Goal: Task Accomplishment & Management: Use online tool/utility

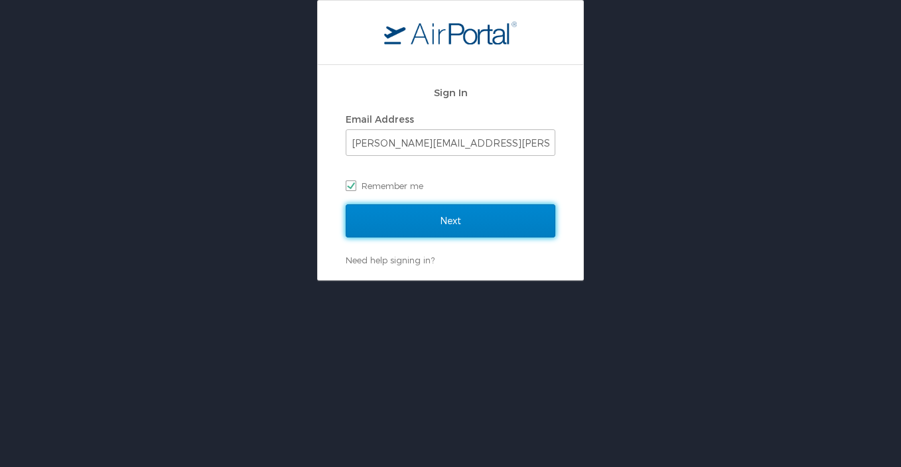
click at [382, 204] on input "Next" at bounding box center [451, 220] width 210 height 33
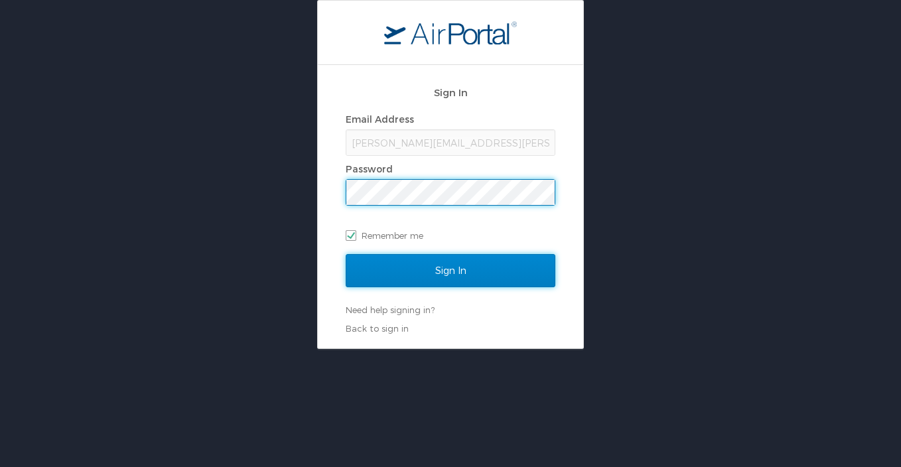
click at [426, 269] on input "Sign In" at bounding box center [451, 270] width 210 height 33
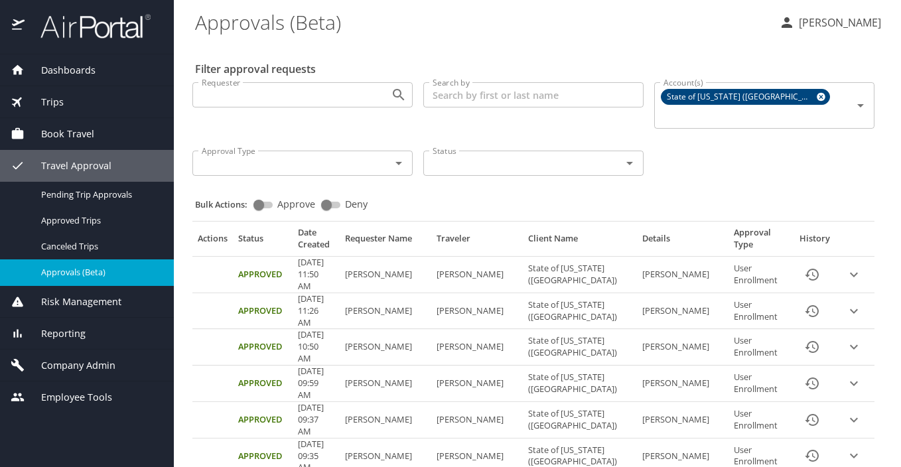
click at [74, 397] on span "Employee Tools" at bounding box center [69, 397] width 88 height 15
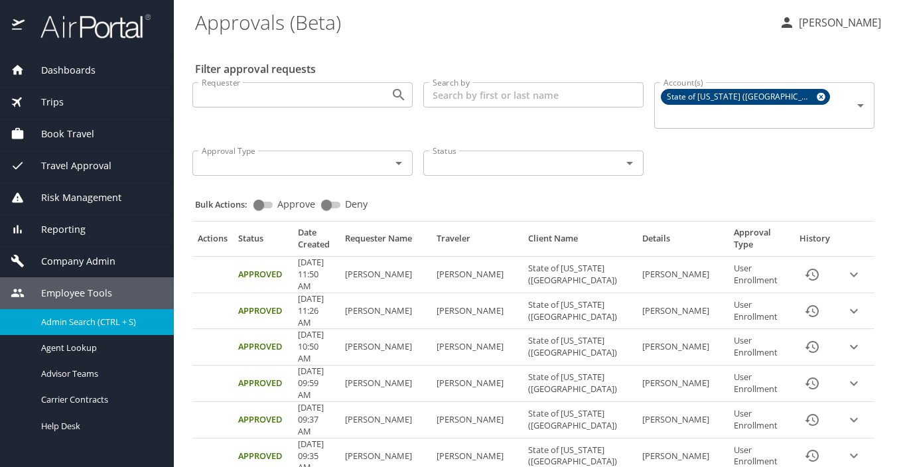
click at [54, 320] on span "Admin Search (CTRL + S)" at bounding box center [88, 322] width 95 height 13
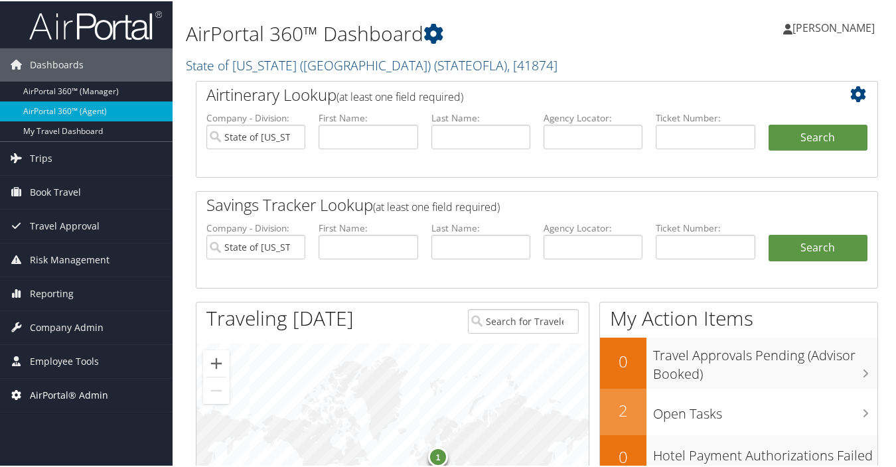
click at [86, 391] on span "AirPortal® Admin" at bounding box center [69, 394] width 78 height 33
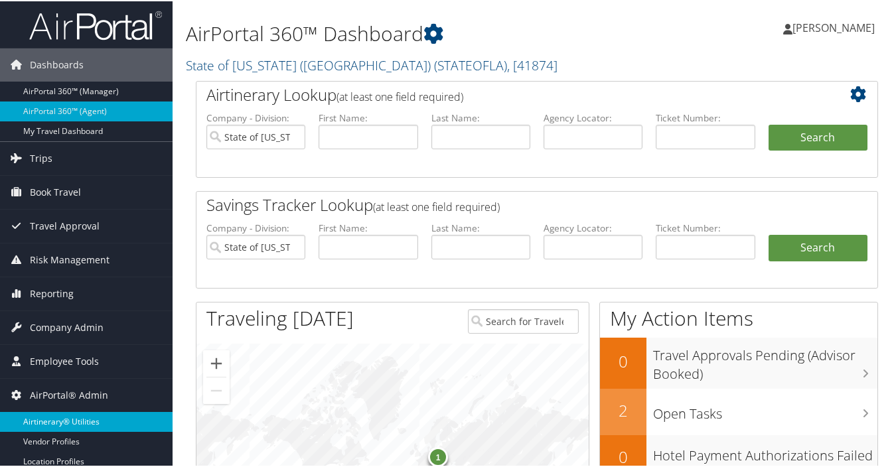
click at [58, 419] on link "Airtinerary® Utilities" at bounding box center [86, 421] width 173 height 20
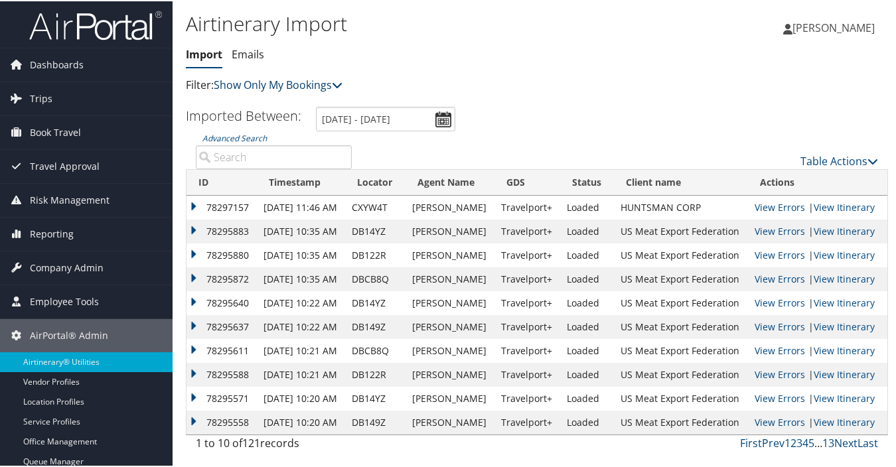
click at [324, 83] on link "Show Only My Bookings" at bounding box center [278, 83] width 129 height 15
click at [305, 105] on link "Show My TMC Bookings" at bounding box center [304, 104] width 174 height 23
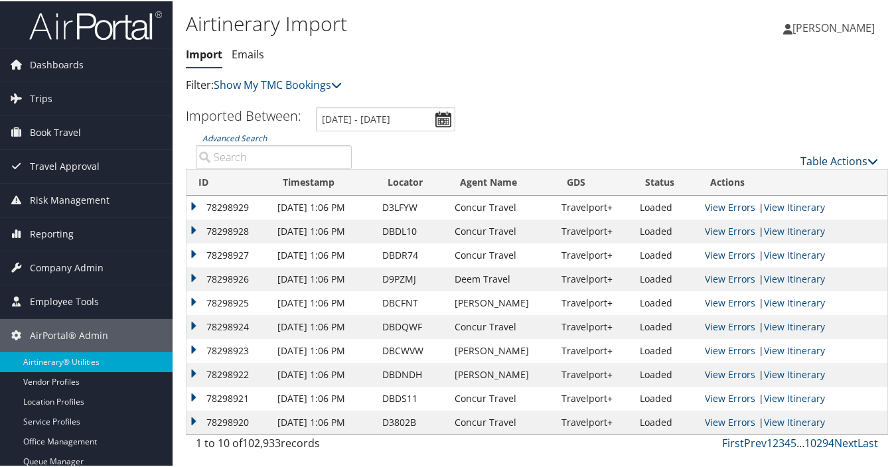
click at [848, 161] on link "Table Actions" at bounding box center [839, 160] width 78 height 15
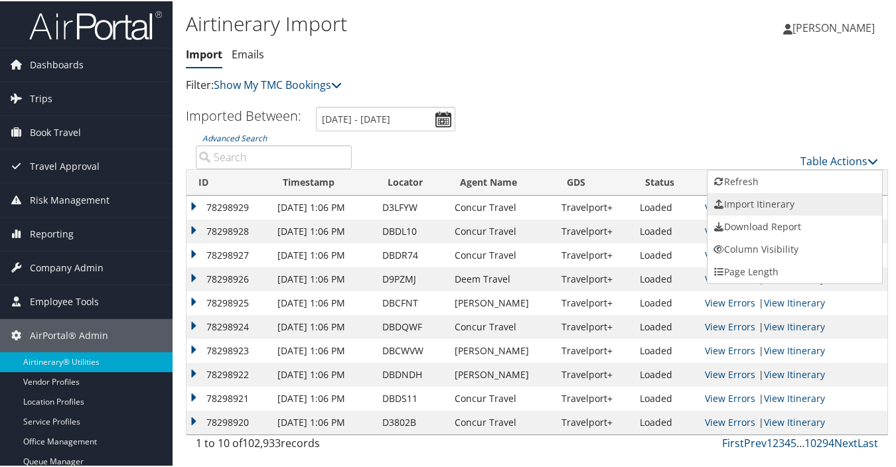
click at [741, 203] on link "Import Itinerary" at bounding box center [794, 203] width 174 height 23
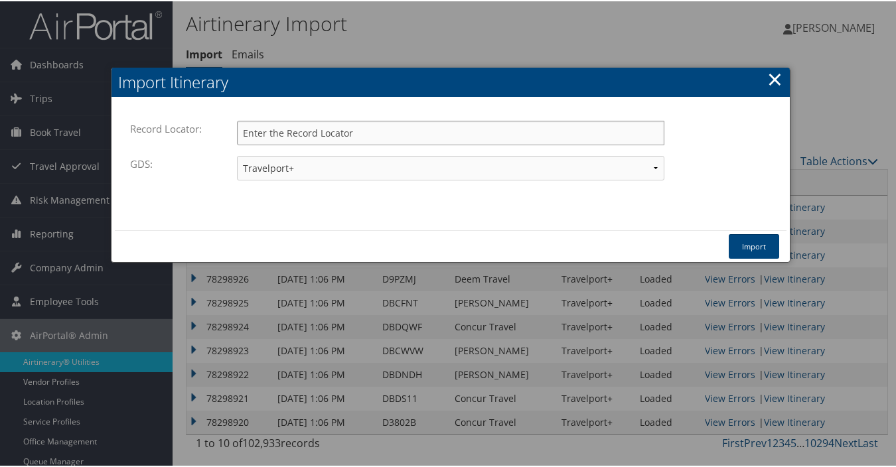
click at [313, 129] on input "Record Locator:" at bounding box center [450, 131] width 427 height 25
type input "dbd1h1"
click at [299, 174] on select "Travelport+ Worldspan Apollo Sabre Amadeus" at bounding box center [450, 167] width 427 height 25
click at [237, 155] on select "Travelport+ Worldspan Apollo Sabre Amadeus" at bounding box center [450, 167] width 427 height 25
click at [758, 249] on button "Import" at bounding box center [754, 245] width 50 height 25
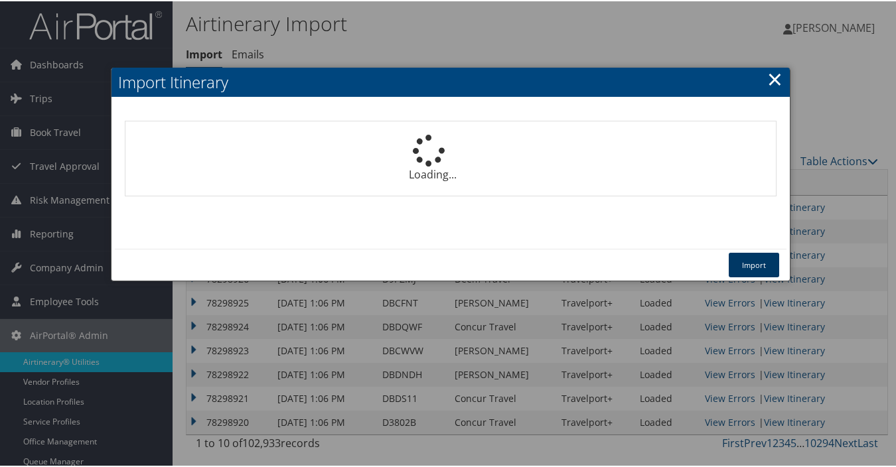
select select "1P"
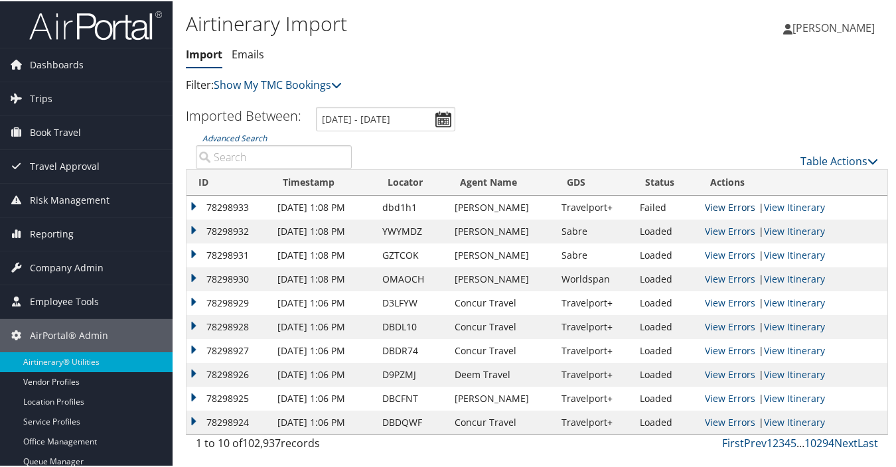
click at [719, 208] on link "View Errors" at bounding box center [730, 206] width 50 height 13
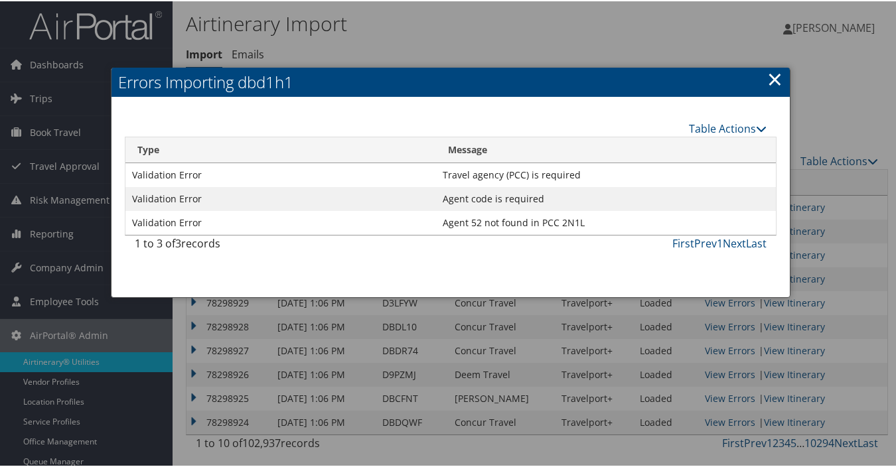
click at [777, 80] on link "×" at bounding box center [774, 77] width 15 height 27
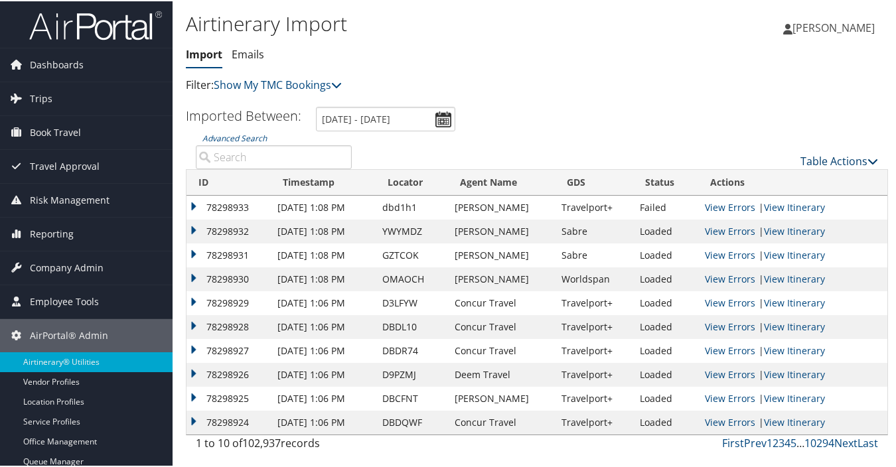
click at [811, 159] on link "Table Actions" at bounding box center [839, 160] width 78 height 15
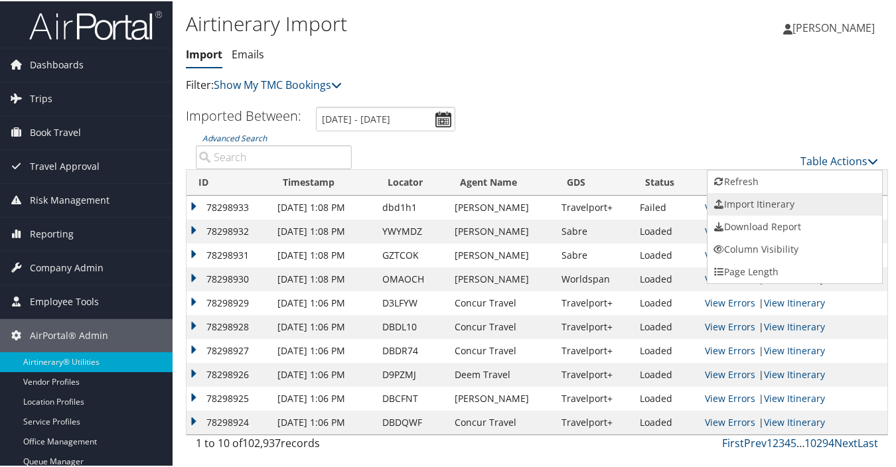
click at [742, 203] on link "Import Itinerary" at bounding box center [794, 203] width 174 height 23
select select "1P"
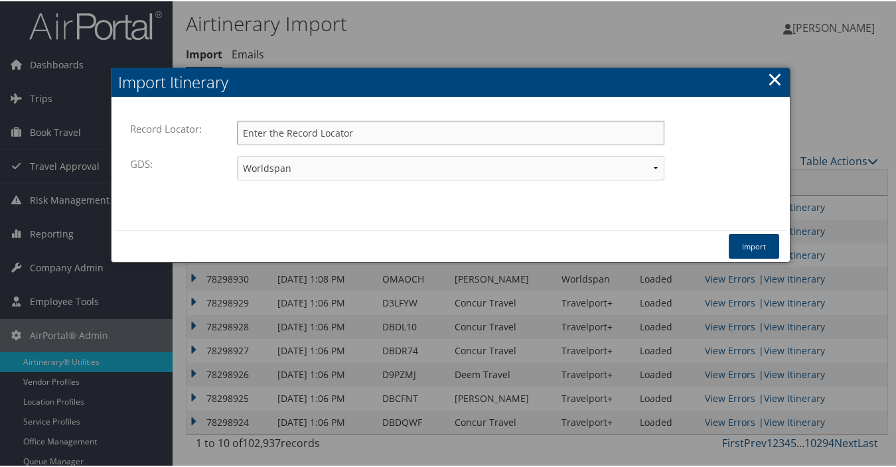
click at [419, 135] on input "Record Locator:" at bounding box center [450, 131] width 427 height 25
type input "dbd1h1"
click at [287, 167] on select "Travelport+ Worldspan Apollo Sabre Amadeus" at bounding box center [450, 167] width 427 height 25
select select "1G"
click at [237, 155] on select "Travelport+ Worldspan Apollo Sabre Amadeus" at bounding box center [450, 167] width 427 height 25
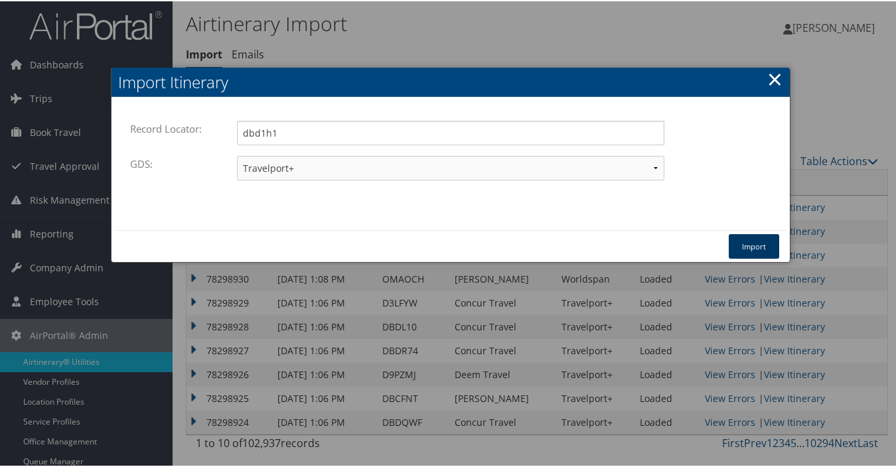
click at [766, 247] on button "Import" at bounding box center [754, 245] width 50 height 25
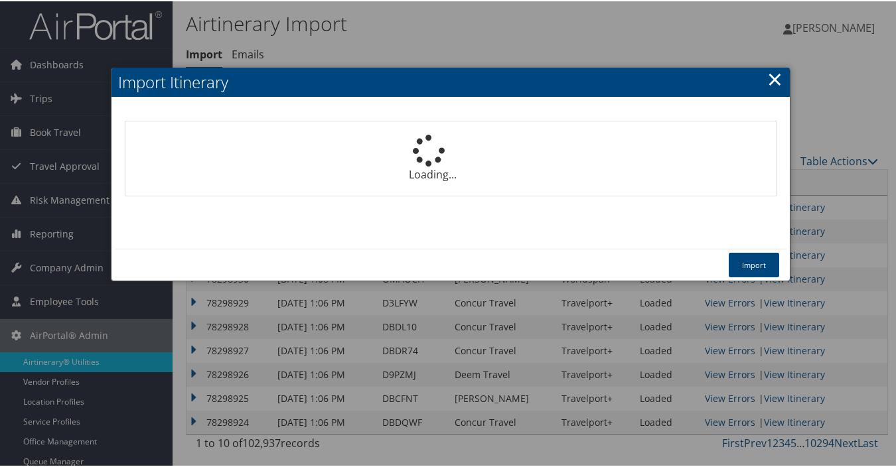
select select "1P"
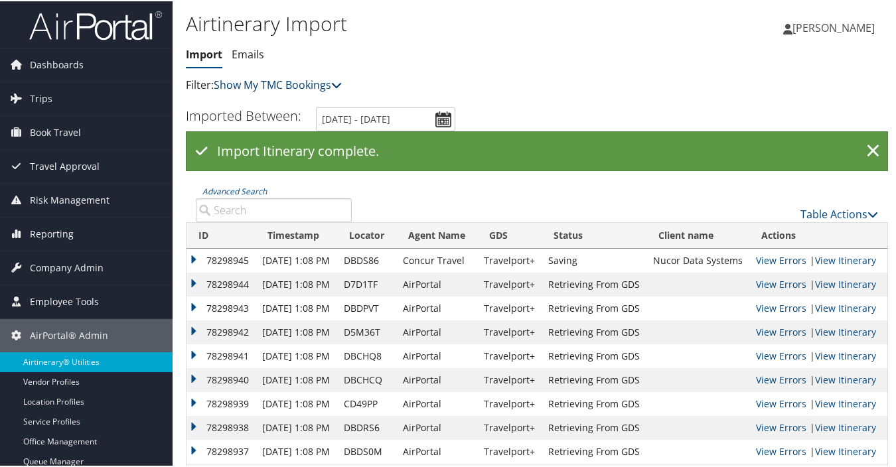
click at [289, 83] on link "Show My TMC Bookings" at bounding box center [278, 83] width 128 height 15
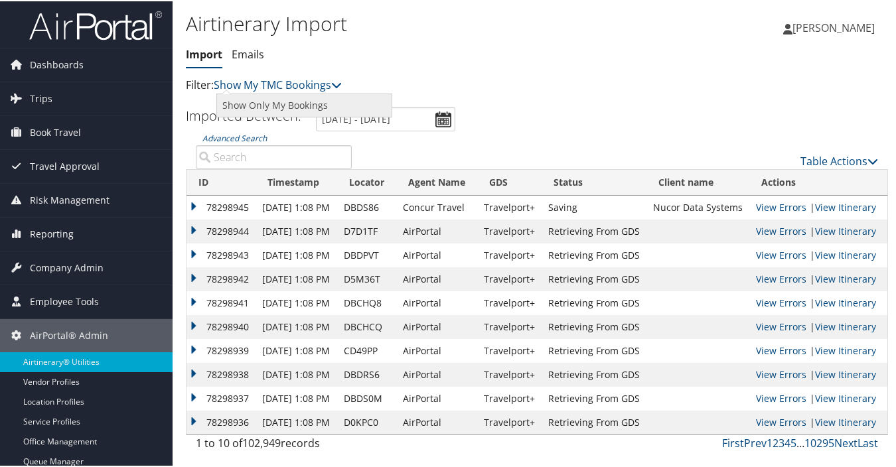
click at [276, 104] on link "Show Only My Bookings" at bounding box center [304, 104] width 174 height 23
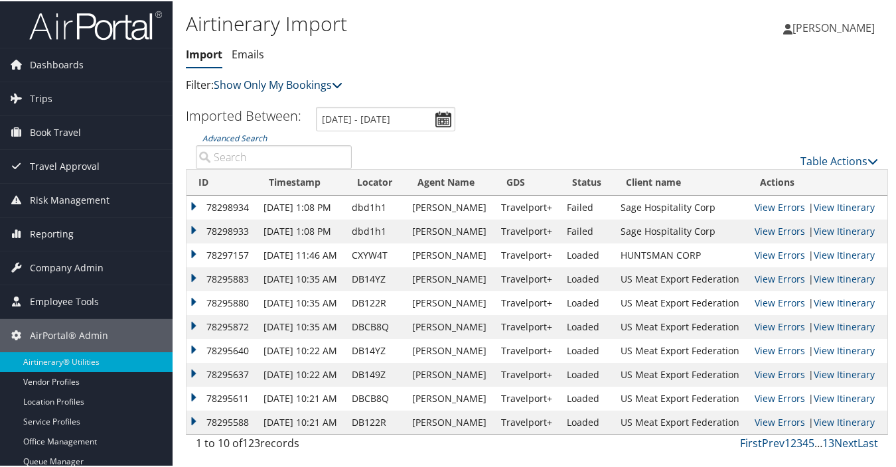
click at [330, 85] on link "Show Only My Bookings" at bounding box center [278, 83] width 129 height 15
click at [300, 105] on link "Show My TMC Bookings" at bounding box center [304, 104] width 174 height 23
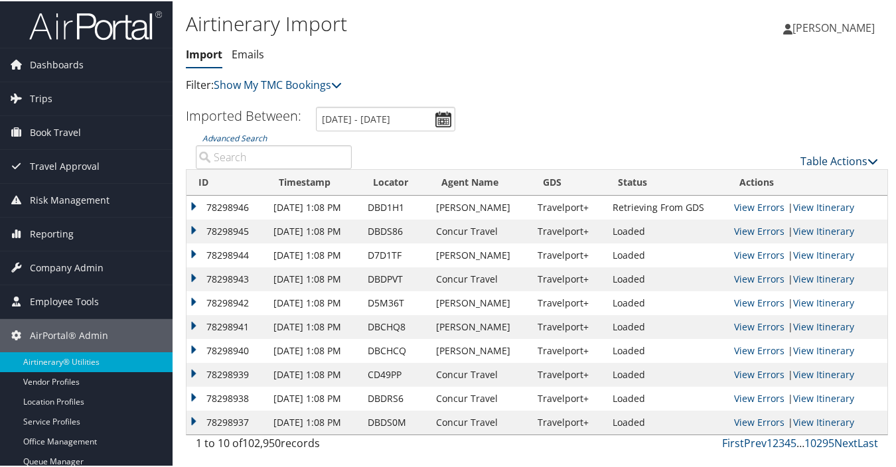
click at [829, 157] on link "Table Actions" at bounding box center [839, 160] width 78 height 15
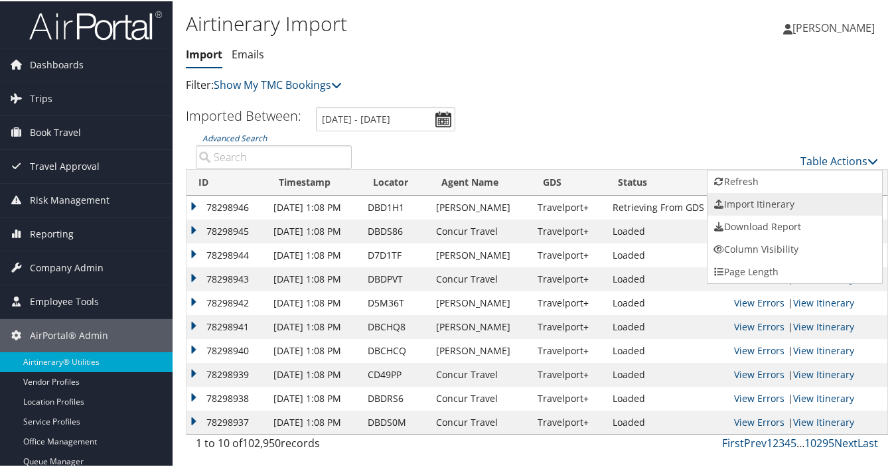
click at [758, 203] on link "Import Itinerary" at bounding box center [794, 203] width 174 height 23
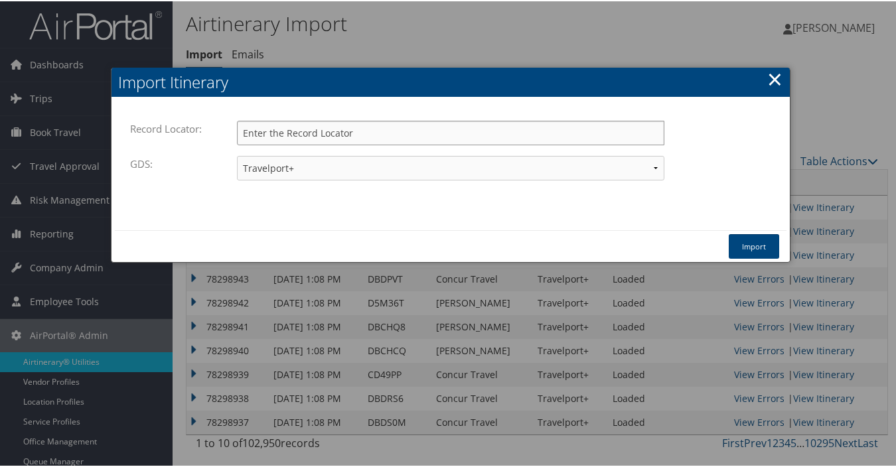
click at [336, 133] on input "Record Locator:" at bounding box center [450, 131] width 427 height 25
paste input "DBD1H1"
type input "DBD1H1"
click at [278, 170] on select "Travelport+ Worldspan Apollo Sabre Amadeus" at bounding box center [450, 167] width 427 height 25
click at [279, 169] on select "Travelport+ Worldspan Apollo Sabre Amadeus" at bounding box center [450, 167] width 427 height 25
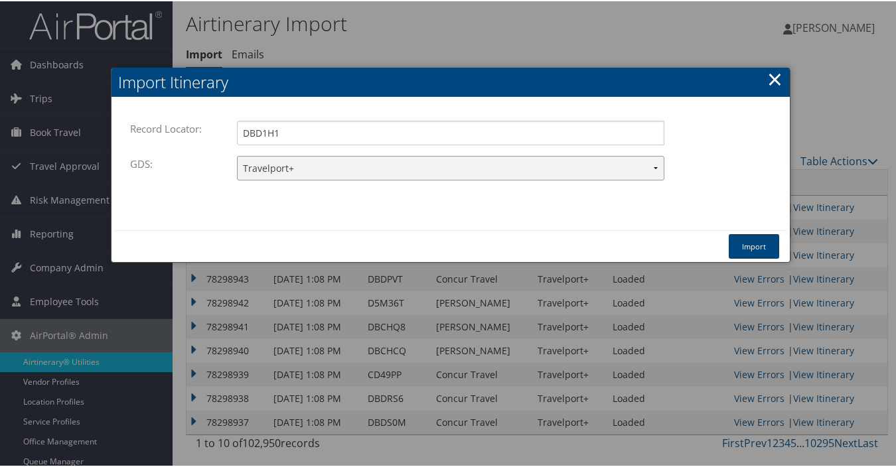
click at [281, 166] on select "Travelport+ Worldspan Apollo Sabre Amadeus" at bounding box center [450, 167] width 427 height 25
click at [237, 155] on select "Travelport+ Worldspan Apollo Sabre Amadeus" at bounding box center [450, 167] width 427 height 25
click at [756, 249] on button "Import" at bounding box center [754, 245] width 50 height 25
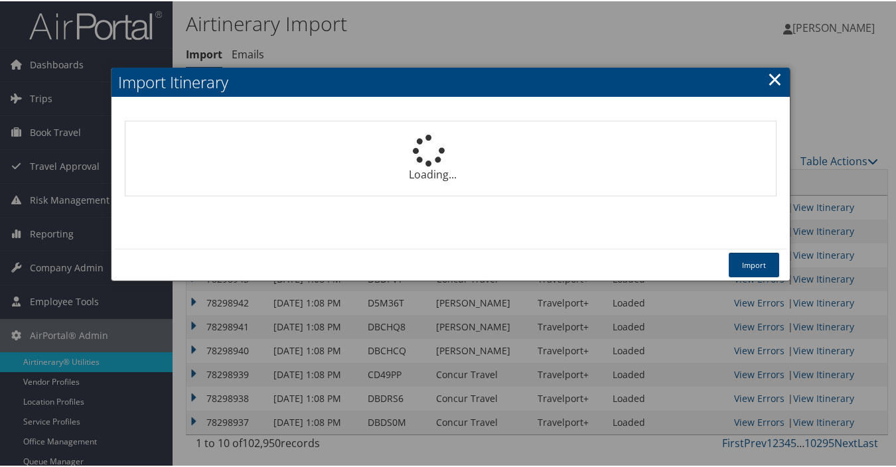
select select "1P"
